Goal: Task Accomplishment & Management: Use online tool/utility

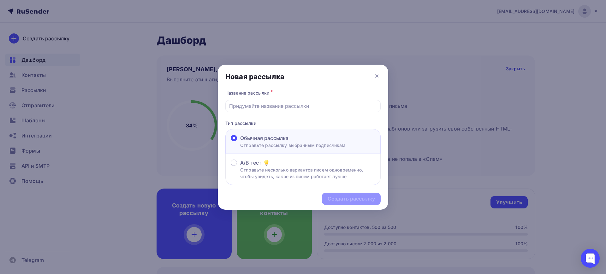
click at [340, 144] on p "Отправьте рассылку выбранным подписчикам" at bounding box center [292, 145] width 105 height 7
click at [276, 138] on span "Обычная рассылка" at bounding box center [264, 138] width 48 height 8
click at [251, 162] on span "A/B тест" at bounding box center [250, 163] width 21 height 8
click at [245, 123] on p "Тип рассылки" at bounding box center [302, 123] width 155 height 7
click at [374, 75] on icon at bounding box center [377, 76] width 8 height 8
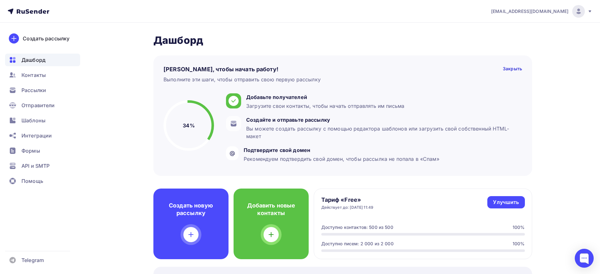
click at [584, 274] on div at bounding box center [300, 274] width 600 height 0
click at [51, 38] on div "Создать рассылку" at bounding box center [46, 39] width 47 height 8
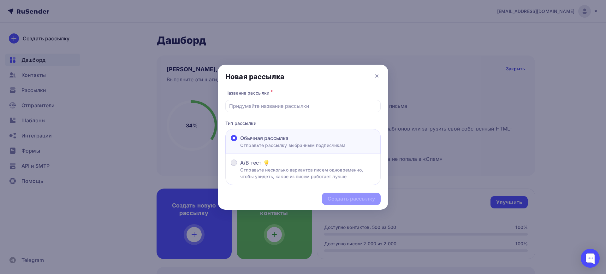
click at [298, 174] on p "Отправьте несколько вариантов писем одновременно, чтобы увидеть, какое из писем…" at bounding box center [307, 173] width 135 height 13
click at [240, 167] on input "A/B тест Отправьте несколько вариантов писем одновременно, чтобы увидеть, какое…" at bounding box center [240, 167] width 0 height 0
click at [288, 137] on span "Обычная рассылка" at bounding box center [264, 138] width 48 height 8
click at [240, 142] on input "Обычная рассылка Отправьте рассылку выбранным подписчикам" at bounding box center [240, 142] width 0 height 0
click at [280, 102] on input "text" at bounding box center [303, 106] width 148 height 8
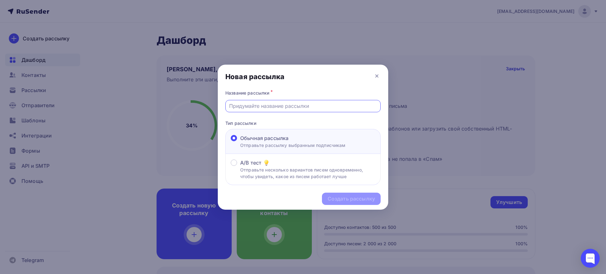
type input "Test Press Release"
drag, startPoint x: 275, startPoint y: 105, endPoint x: 162, endPoint y: 95, distance: 114.1
click at [162, 95] on div "Новая рассылка Название рассылки * Test Press Release Тип рассылки Обычная расс…" at bounding box center [303, 137] width 606 height 274
click at [518, 115] on div at bounding box center [303, 137] width 606 height 274
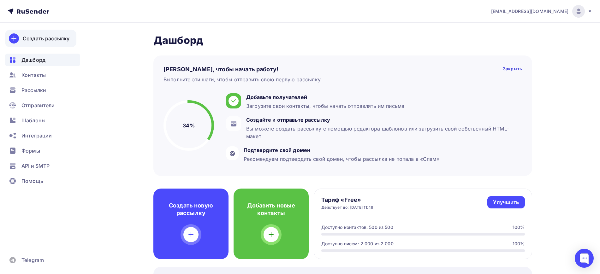
click at [26, 36] on div "Создать рассылку" at bounding box center [46, 39] width 47 height 8
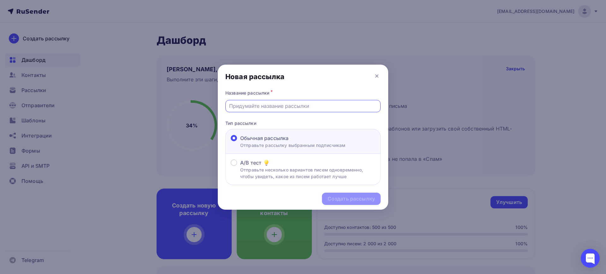
click at [302, 108] on input "text" at bounding box center [303, 106] width 148 height 8
click at [251, 104] on input "Test Press Release" at bounding box center [303, 106] width 148 height 8
drag, startPoint x: 251, startPoint y: 104, endPoint x: 304, endPoint y: 108, distance: 52.8
click at [304, 108] on input "Test Press Release" at bounding box center [303, 106] width 148 height 8
type input "Test 2"
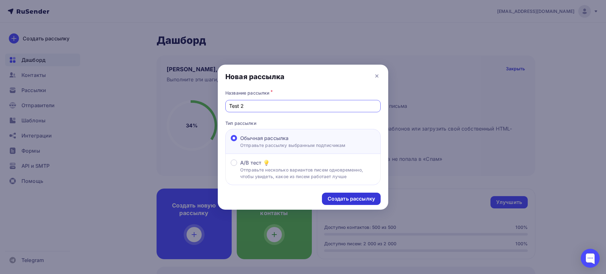
click at [362, 198] on div "Создать рассылку" at bounding box center [351, 198] width 47 height 7
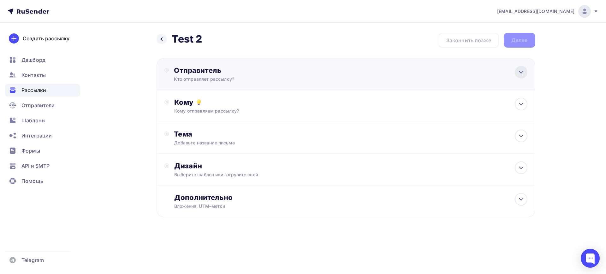
click at [519, 75] on icon at bounding box center [521, 72] width 8 height 8
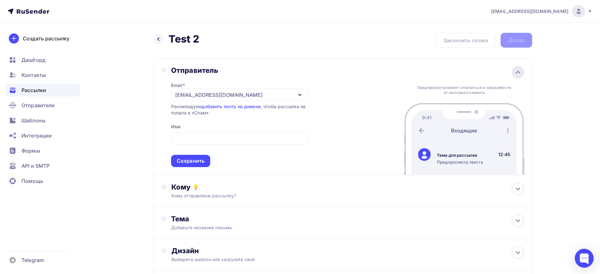
click at [521, 72] on icon at bounding box center [518, 72] width 8 height 8
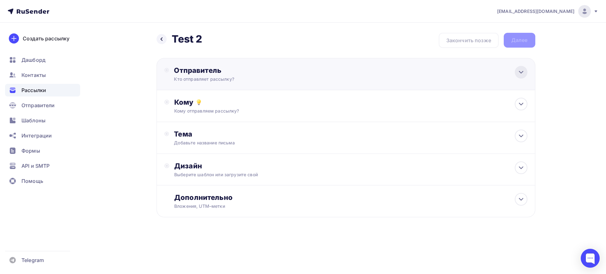
click at [519, 72] on icon at bounding box center [521, 72] width 8 height 8
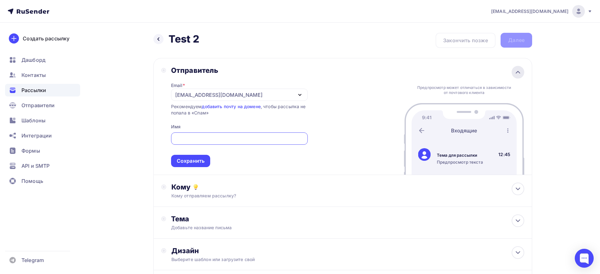
click at [519, 72] on icon at bounding box center [518, 72] width 4 height 2
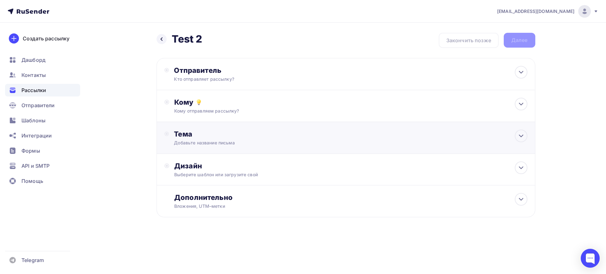
click at [393, 140] on div "Тема Добавьте название письма Тема * Рекомендуем использовать не более 150 симв…" at bounding box center [346, 138] width 379 height 32
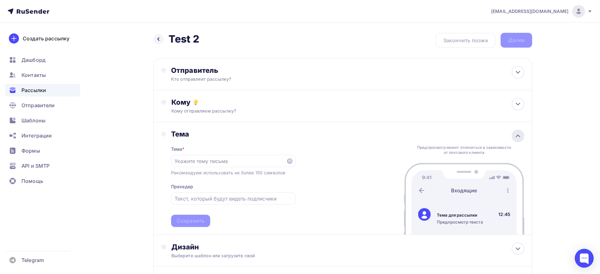
click at [516, 132] on div at bounding box center [518, 136] width 13 height 13
